Goal: Navigation & Orientation: Find specific page/section

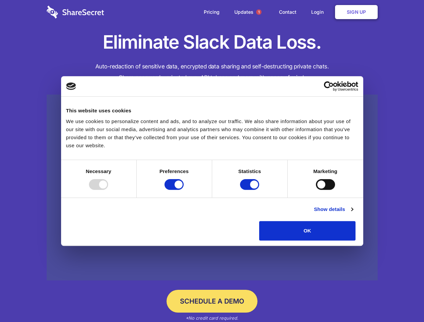
click at [108, 190] on div at bounding box center [98, 184] width 19 height 11
click at [184, 190] on input "Preferences" at bounding box center [174, 184] width 19 height 11
checkbox input "false"
click at [251, 190] on input "Statistics" at bounding box center [249, 184] width 19 height 11
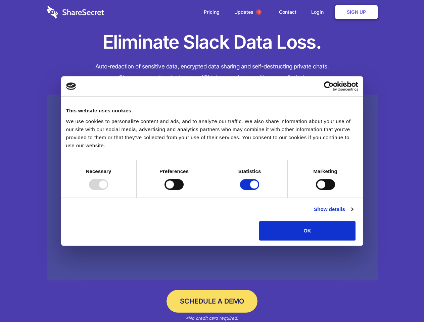
checkbox input "false"
click at [316, 190] on input "Marketing" at bounding box center [325, 184] width 19 height 11
checkbox input "true"
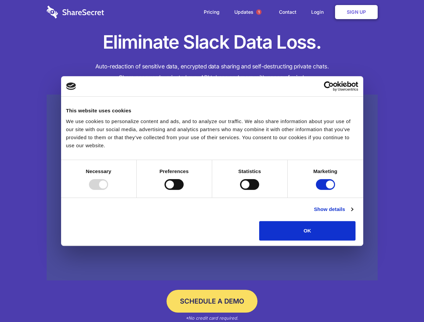
click at [353, 214] on link "Show details" at bounding box center [333, 210] width 39 height 8
click at [0, 0] on li "Necessary 7 Necessary cookies help make a website usable by enabling basic func…" at bounding box center [0, 0] width 0 height 0
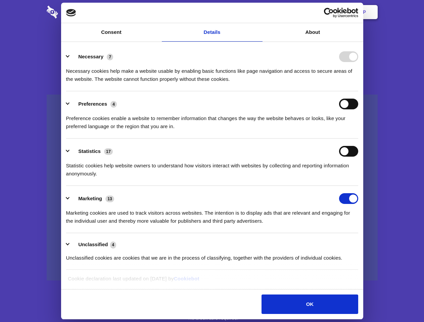
click at [259, 12] on span "1" at bounding box center [258, 11] width 5 height 5
